Goal: Task Accomplishment & Management: Use online tool/utility

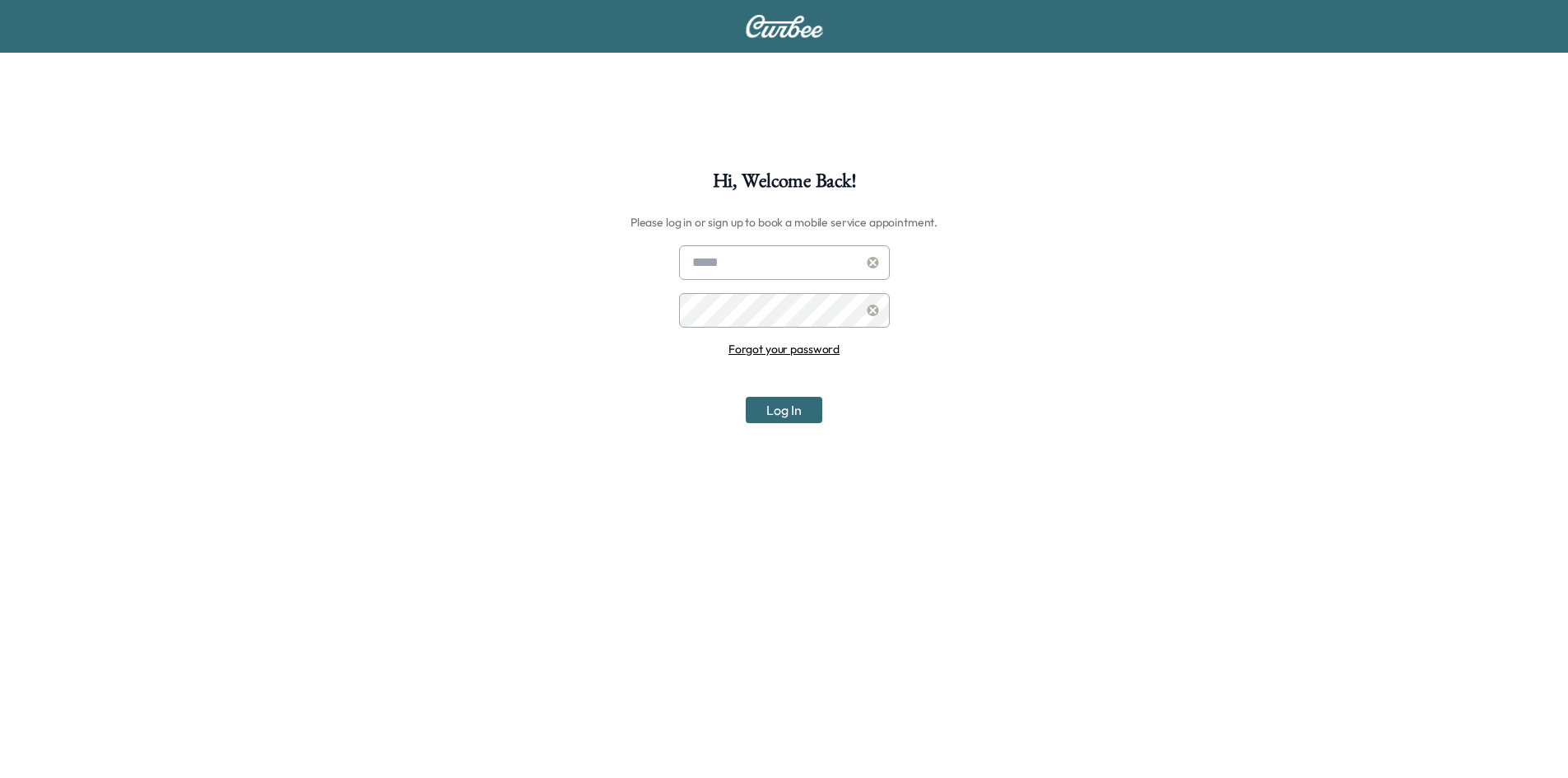
type input "**********"
click at [770, 409] on button "Log In" at bounding box center [784, 409] width 77 height 26
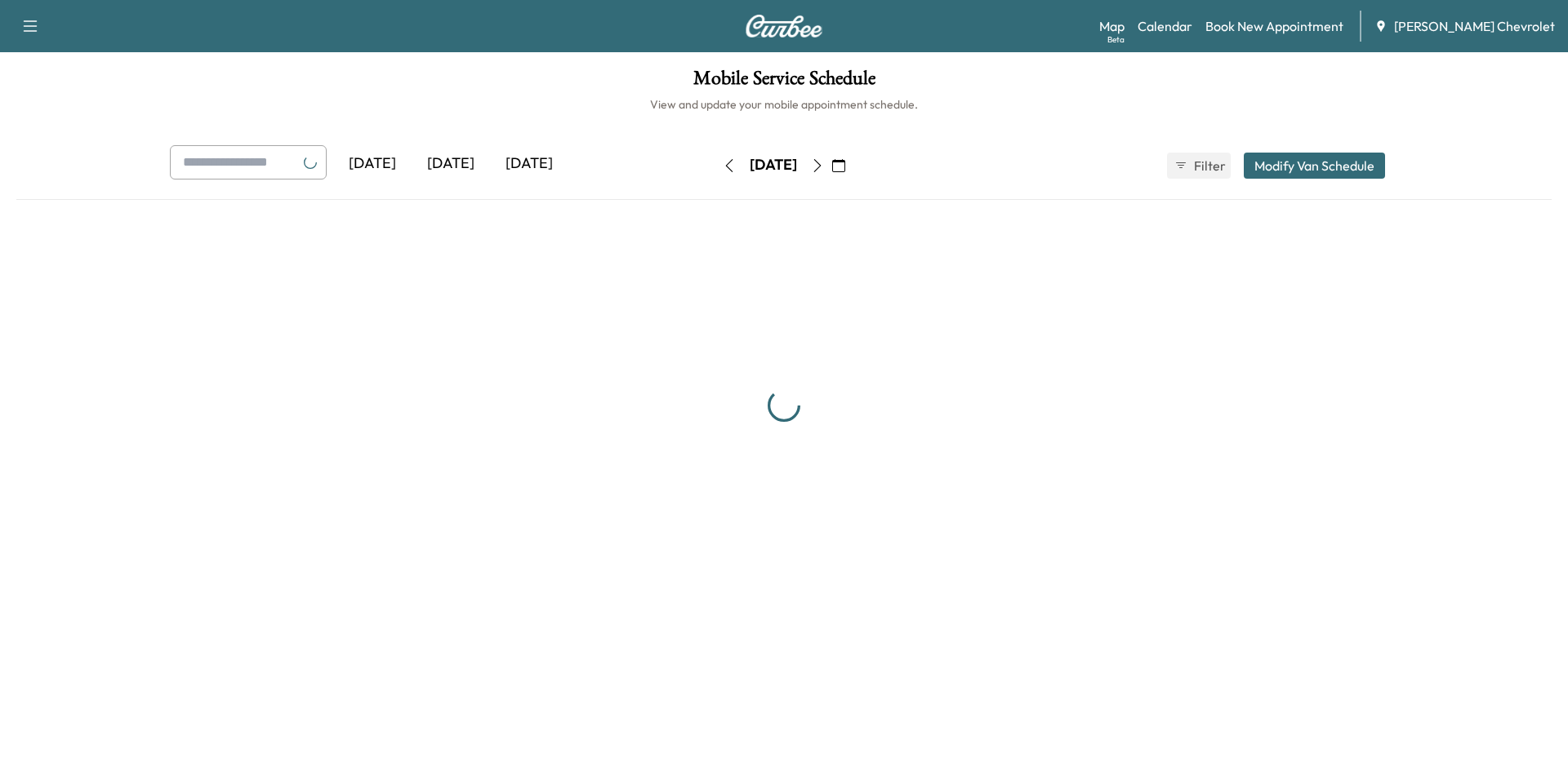
click at [845, 166] on icon "button" at bounding box center [839, 165] width 13 height 13
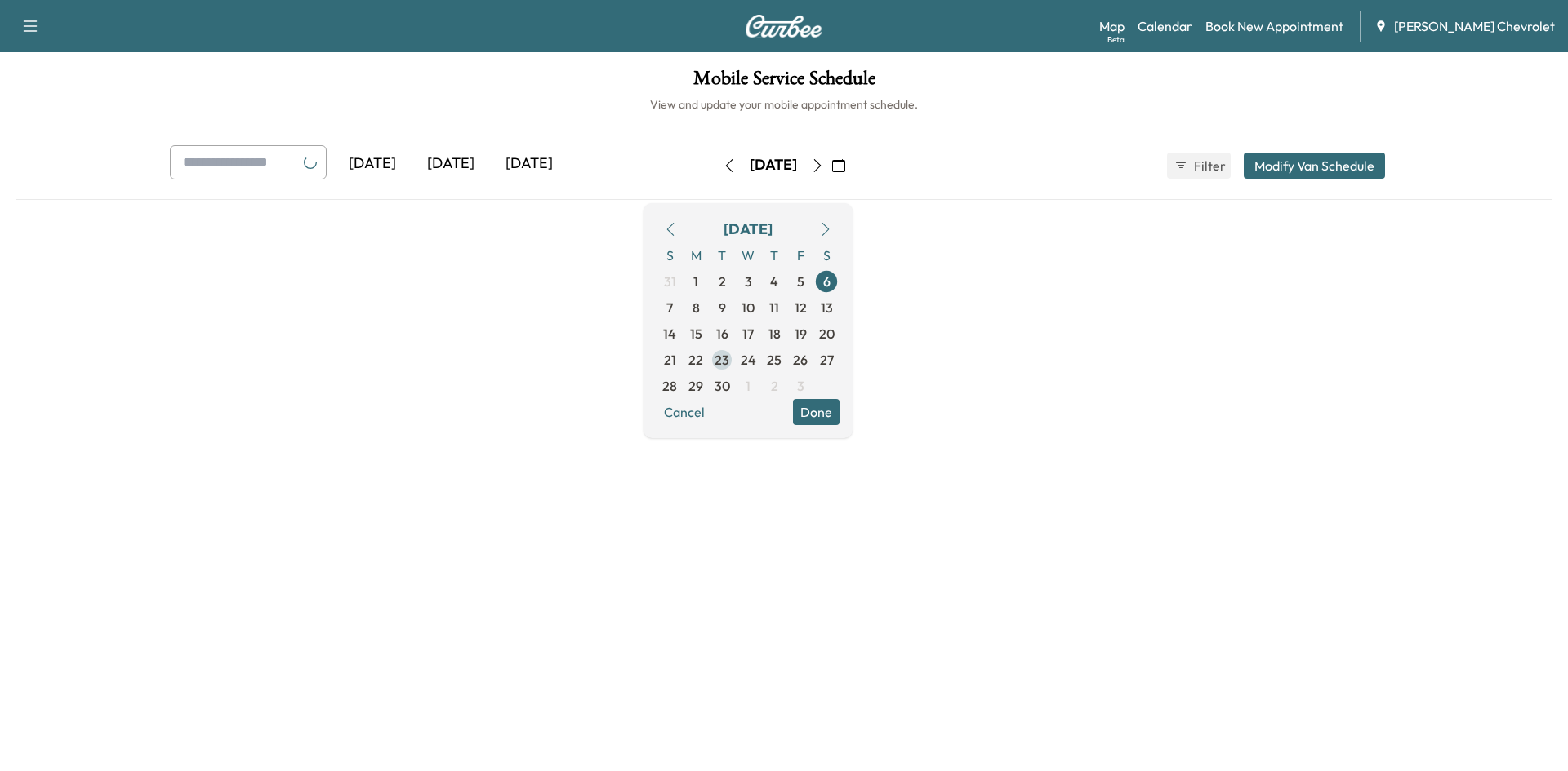
click at [735, 355] on span "23" at bounding box center [721, 360] width 26 height 26
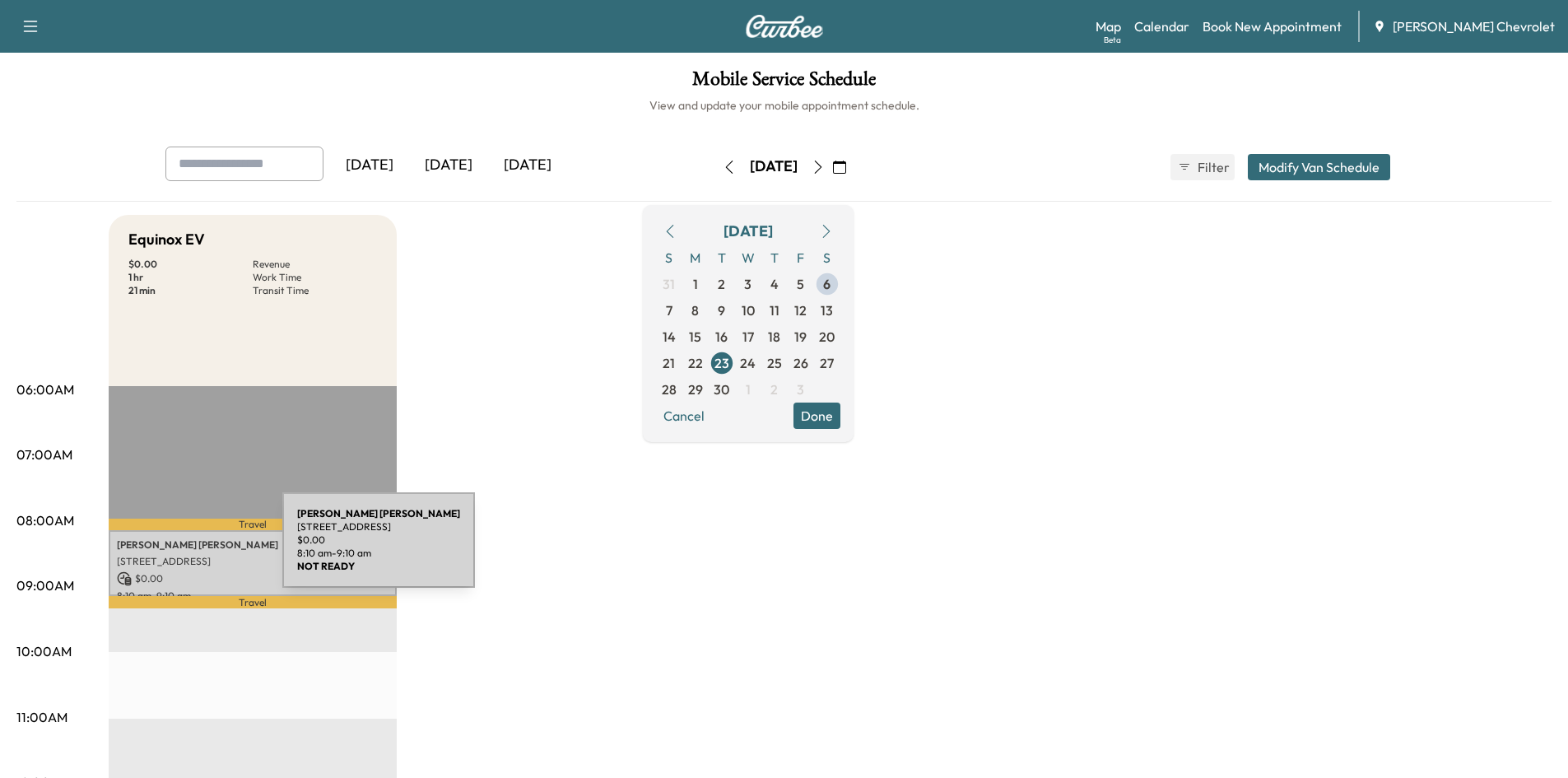
click at [159, 550] on div "[PERSON_NAME] [STREET_ADDRESS][PERSON_NAME] $ 0.00 8:10 am - 9:10 am" at bounding box center [252, 564] width 288 height 67
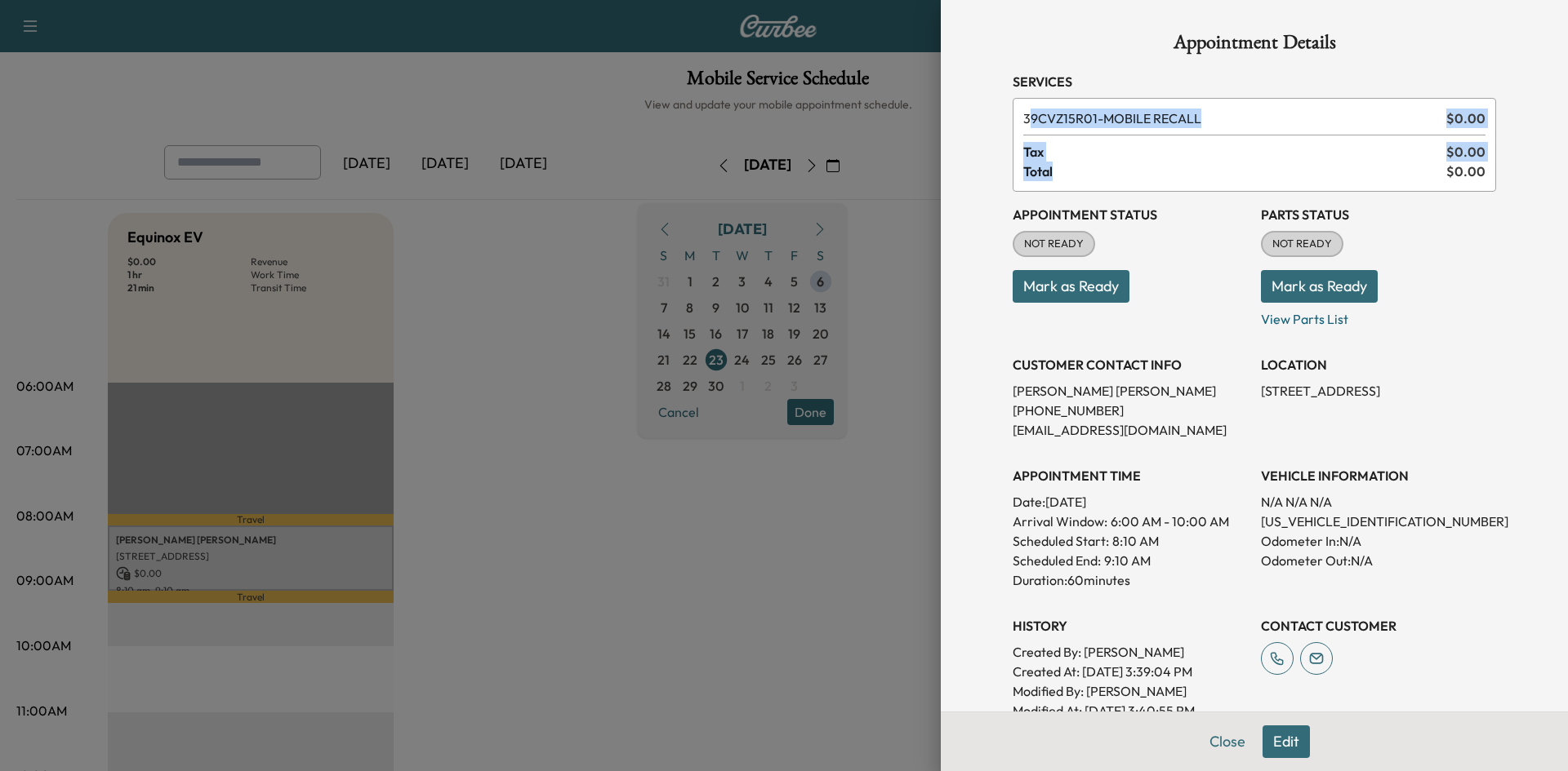
drag, startPoint x: 1099, startPoint y: 175, endPoint x: 1012, endPoint y: 104, distance: 112.3
click at [1014, 105] on div "39CVZ15R01 - MOBILE RECALL $ 0.00 Tax $ 0.00 Total $ 0.00" at bounding box center [1253, 145] width 483 height 94
click at [998, 102] on div "Appointment Details Services 39CVZ15R01 - MOBILE RECALL $ 0.00 Tax $ 0.00 Total…" at bounding box center [1253, 473] width 522 height 946
click at [1165, 557] on div "Scheduled End: 9:10 AM" at bounding box center [1129, 560] width 235 height 19
click at [1146, 419] on p "[PHONE_NUMBER]" at bounding box center [1129, 410] width 235 height 19
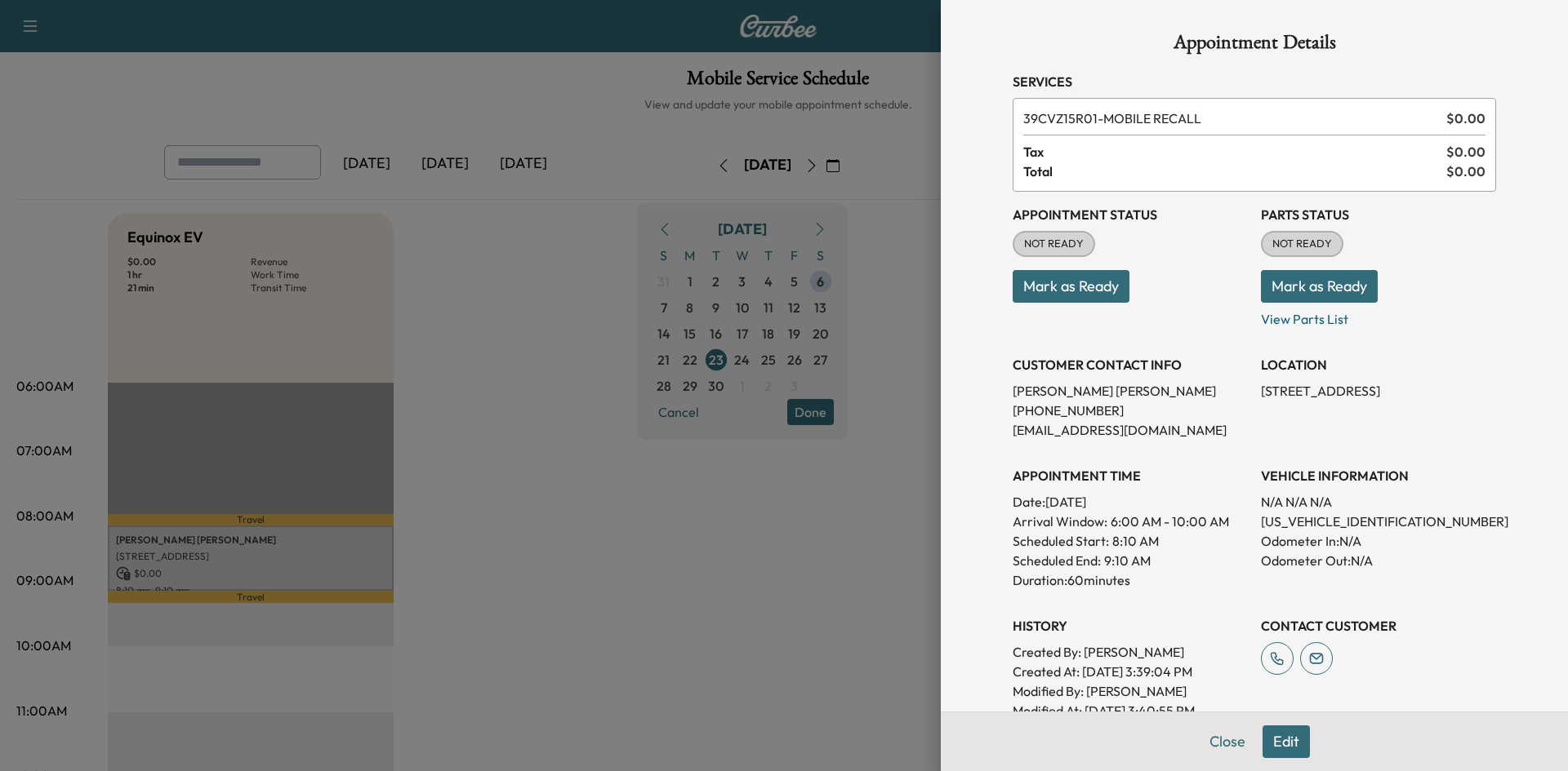
drag, startPoint x: 1141, startPoint y: 583, endPoint x: 996, endPoint y: 467, distance: 185.7
click at [996, 468] on div "Appointment Details Services 39CVZ15R01 - MOBILE RECALL $ 0.00 Tax $ 0.00 Total…" at bounding box center [1253, 473] width 522 height 946
click at [993, 463] on div "Appointment Details Services 39CVZ15R01 - MOBILE RECALL $ 0.00 Tax $ 0.00 Total…" at bounding box center [1253, 473] width 522 height 946
click at [504, 329] on div at bounding box center [784, 386] width 1568 height 771
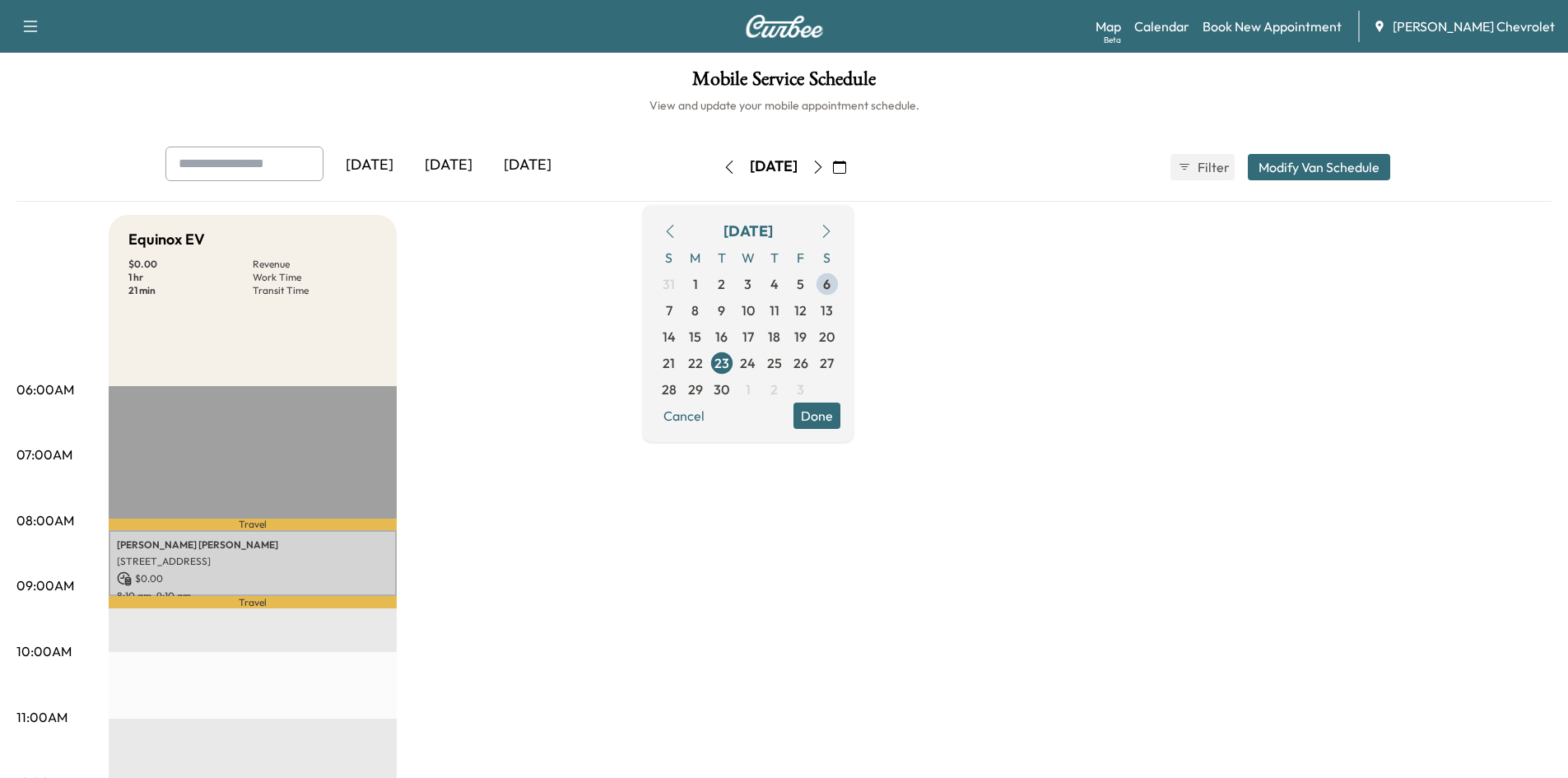
click at [808, 19] on img at bounding box center [784, 26] width 79 height 23
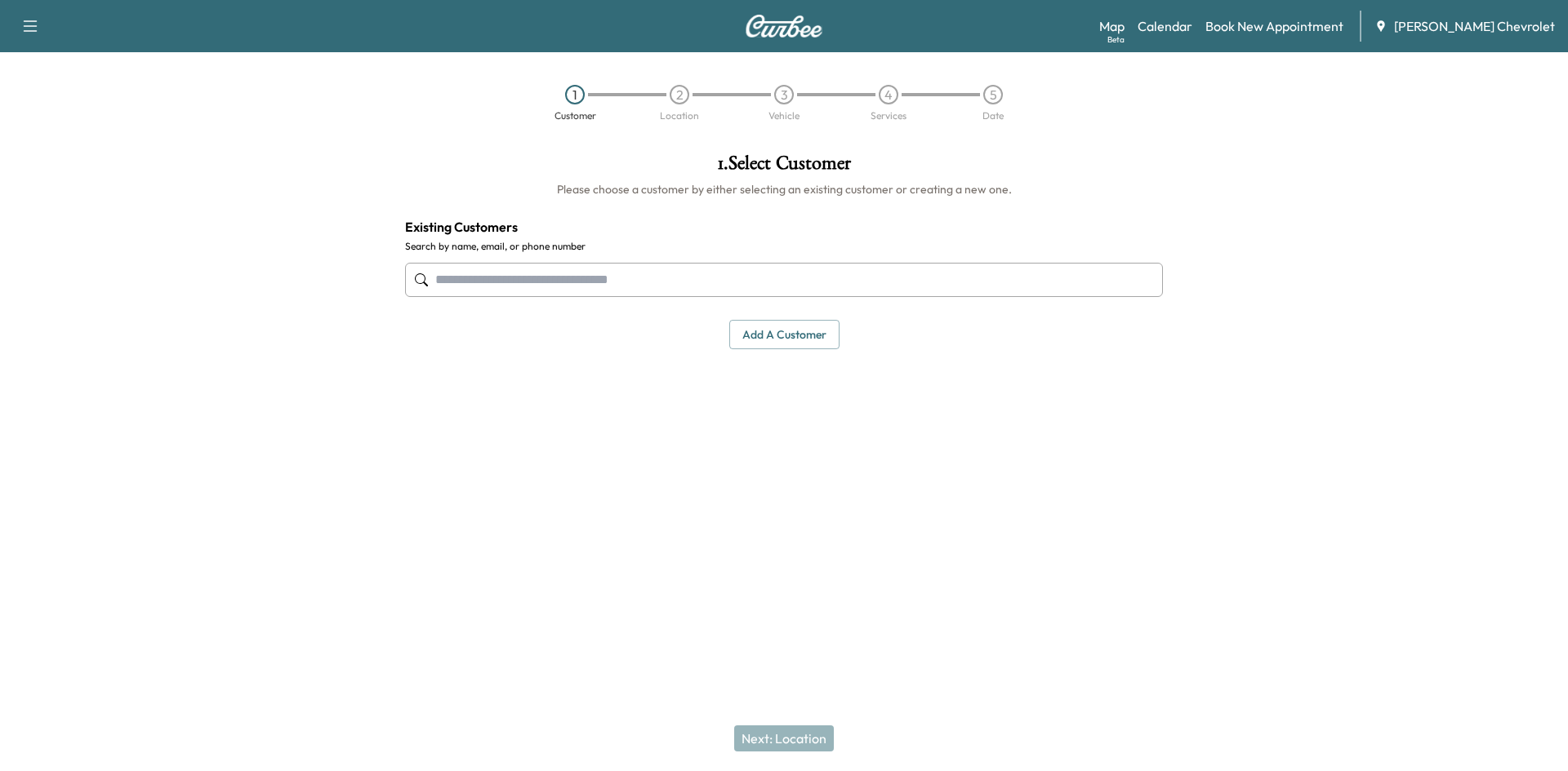
click at [751, 354] on div "1 . Select Customer Please choose a customer by either selecting an existing cu…" at bounding box center [783, 251] width 784 height 222
click at [768, 324] on button "Add a customer" at bounding box center [784, 335] width 111 height 30
